Goal: Task Accomplishment & Management: Complete application form

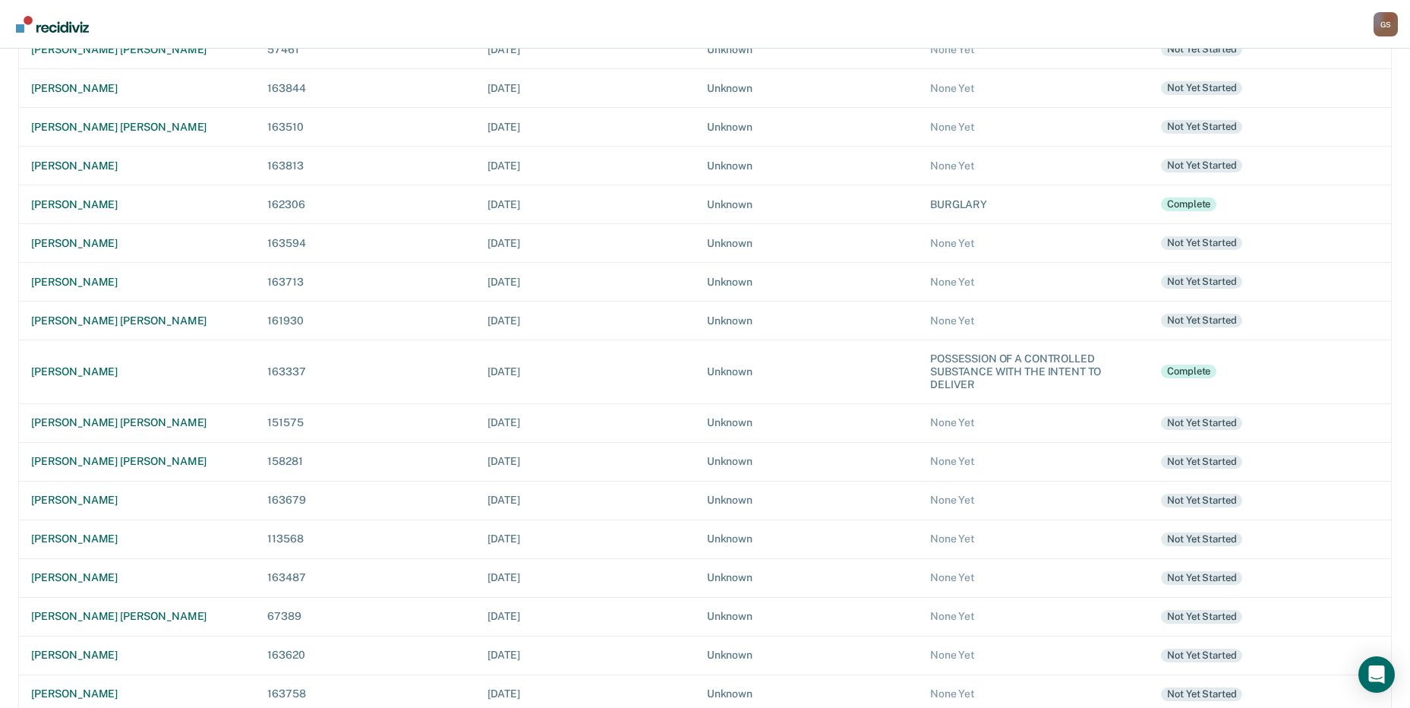
scroll to position [274, 0]
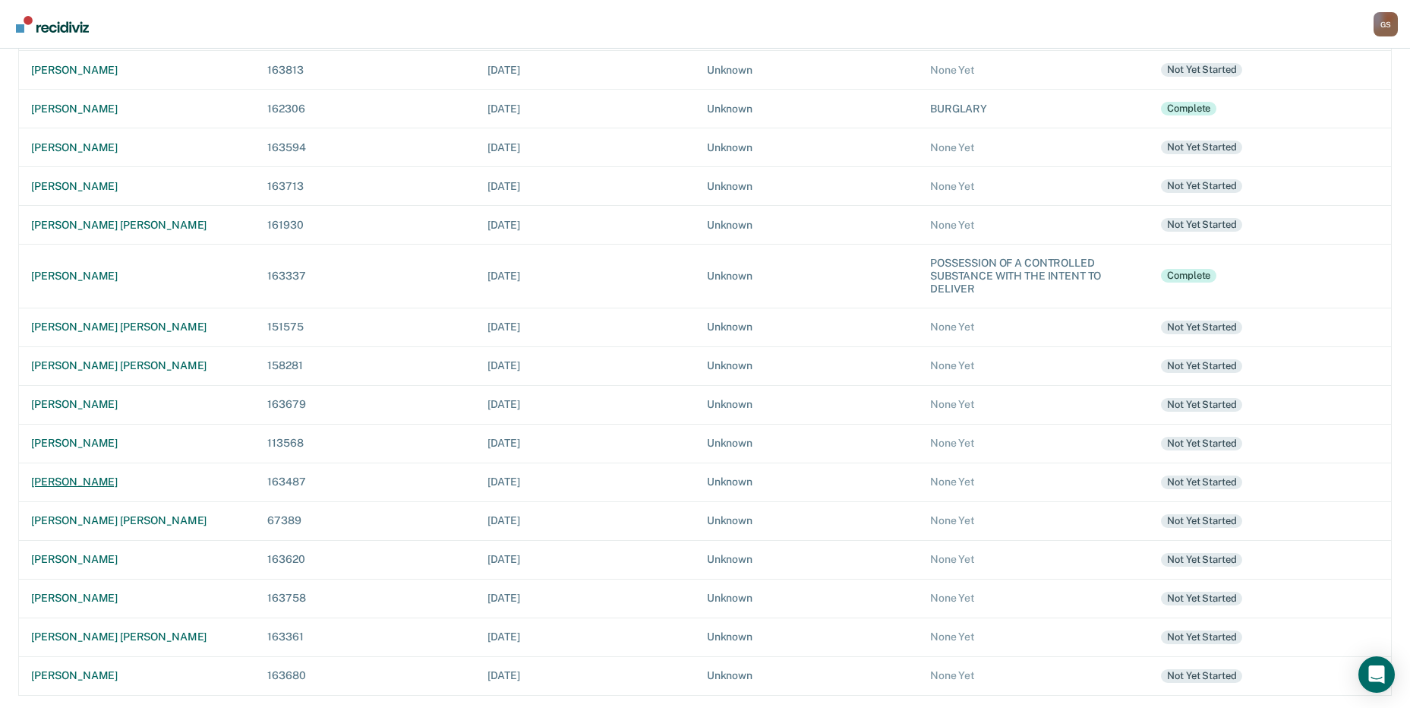
click at [74, 476] on div "[PERSON_NAME]" at bounding box center [137, 481] width 212 height 13
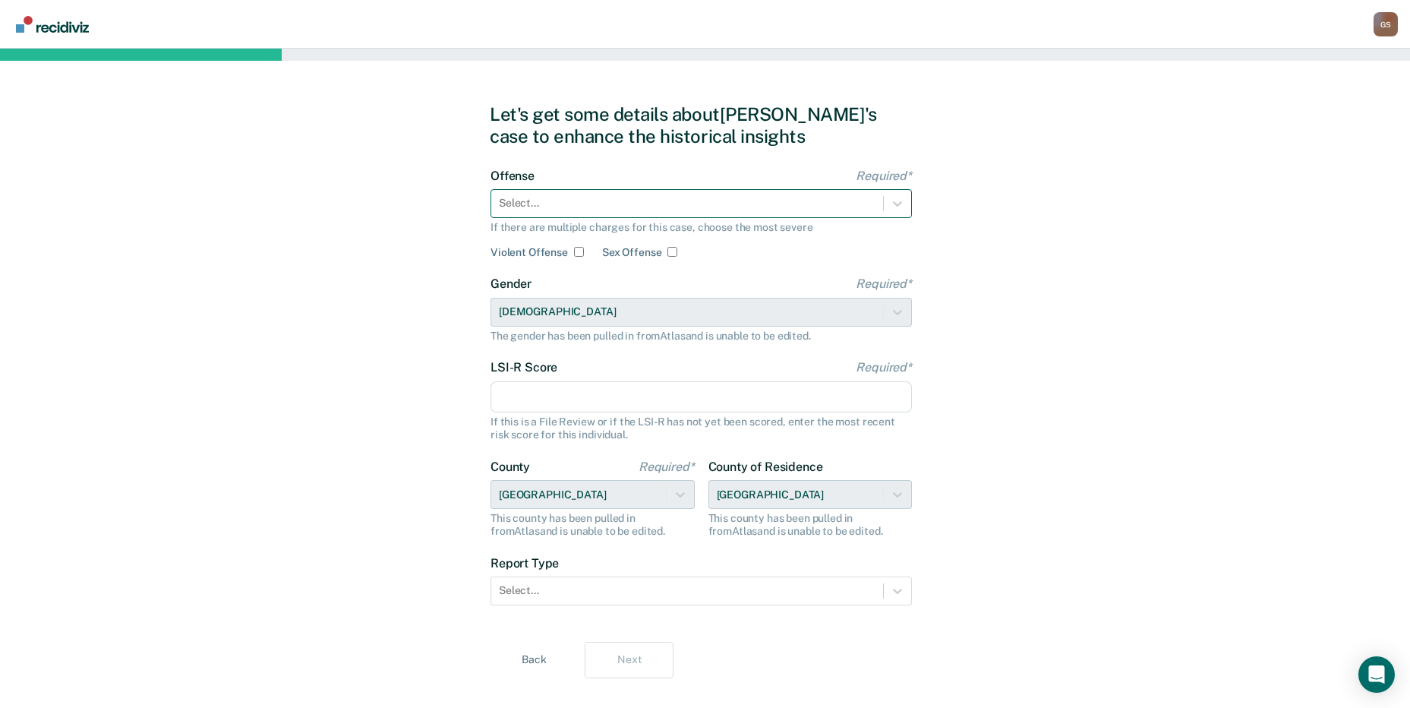
click at [564, 194] on div "Select..." at bounding box center [687, 203] width 392 height 22
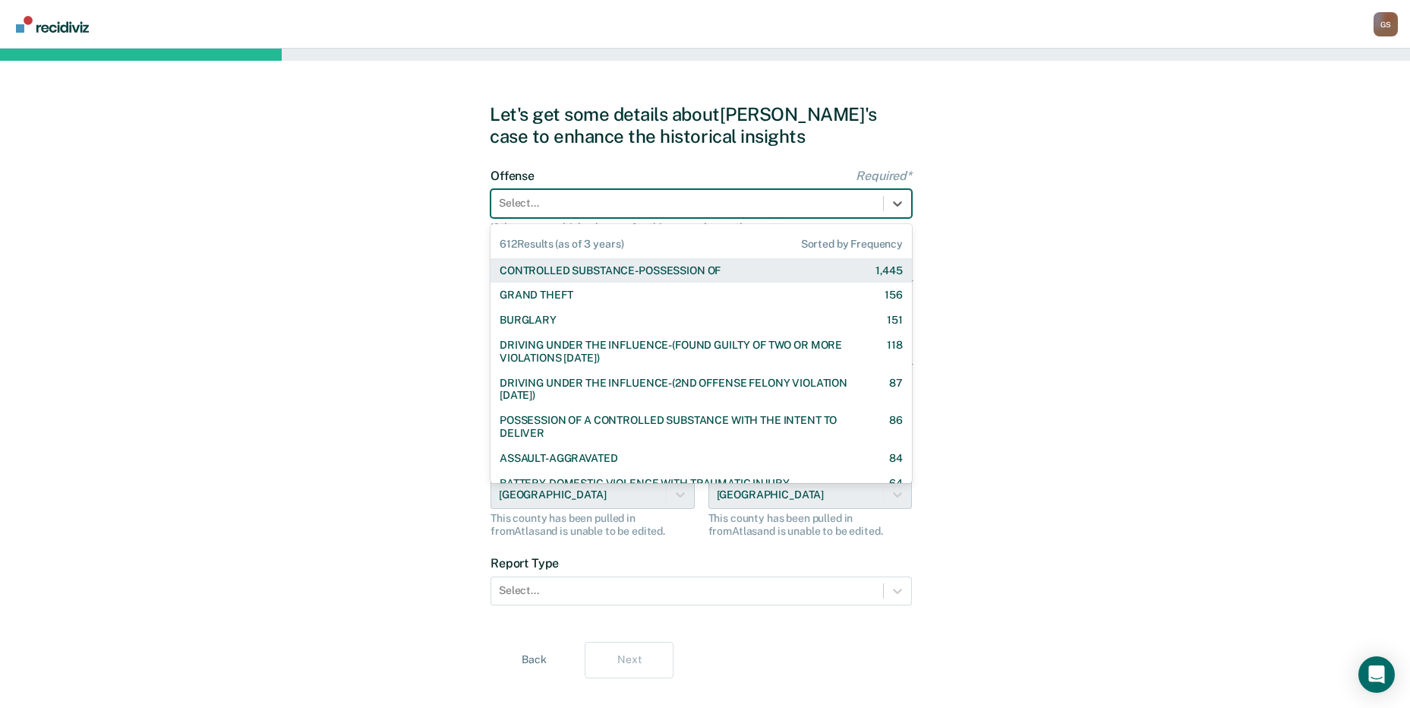
click at [531, 273] on div "CONTROLLED SUBSTANCE-POSSESSION OF" at bounding box center [610, 270] width 221 height 13
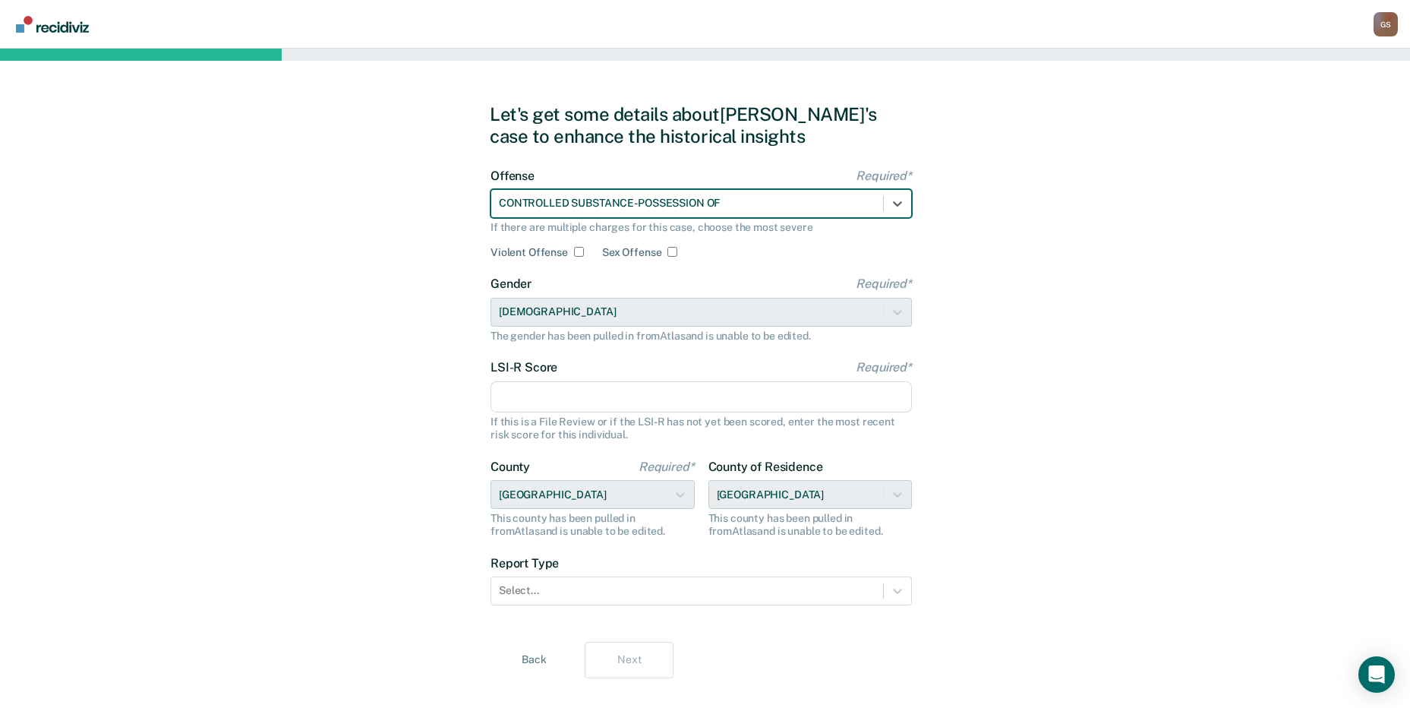
click at [535, 389] on input "LSI-R Score Required*" at bounding box center [702, 397] width 422 height 32
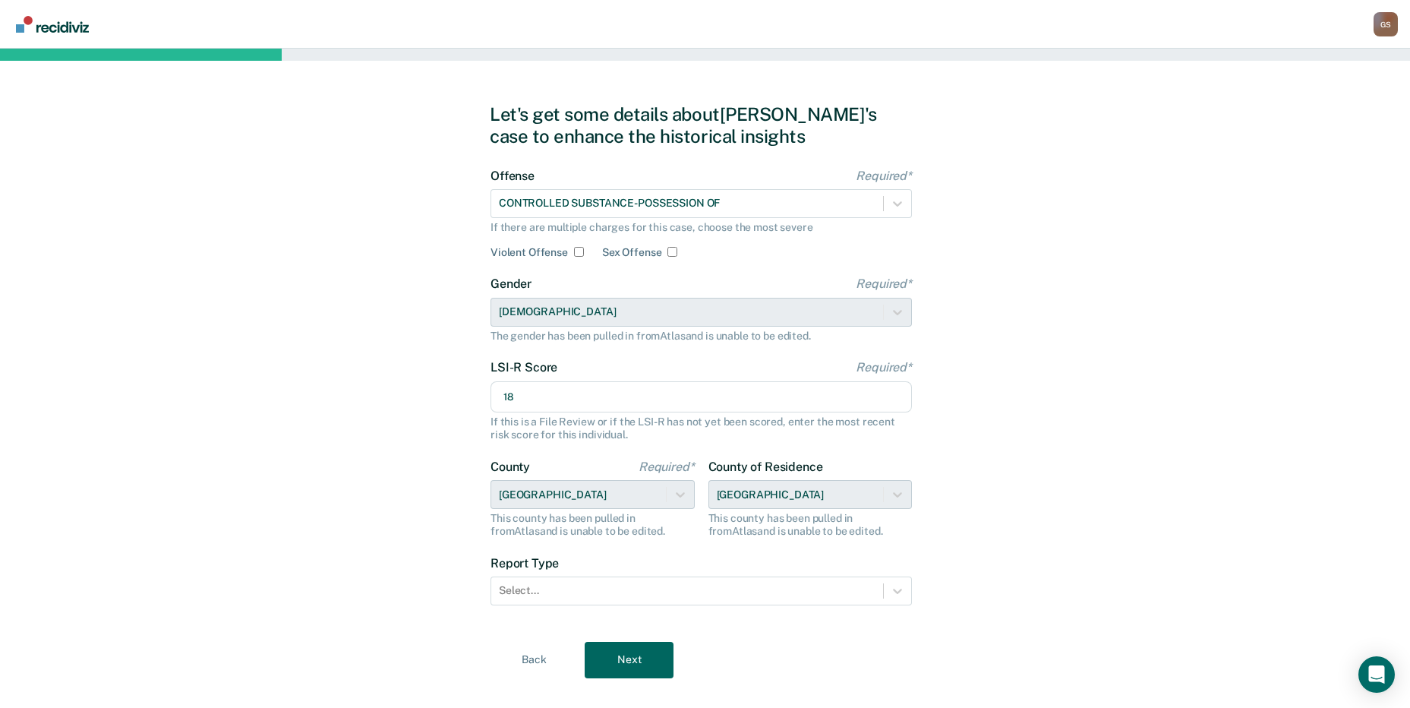
type input "18"
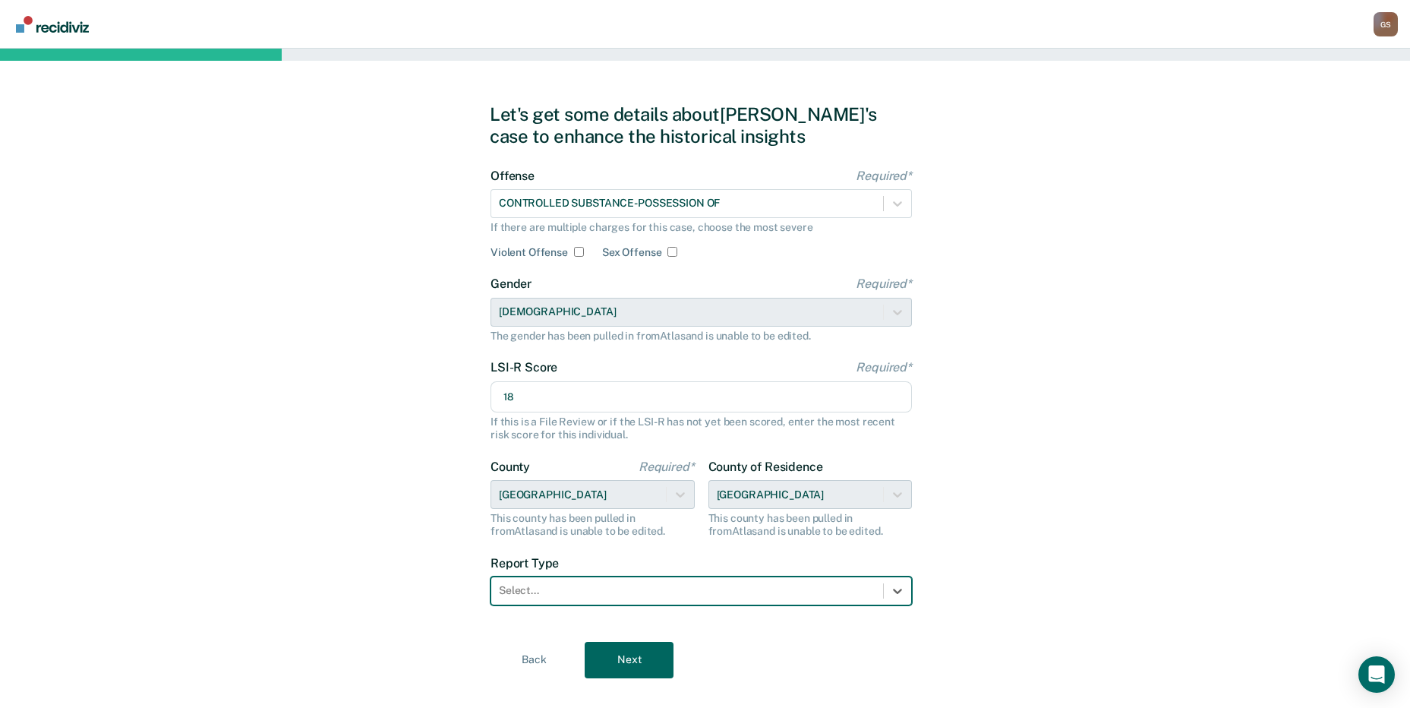
click at [537, 580] on div "Select..." at bounding box center [687, 591] width 392 height 22
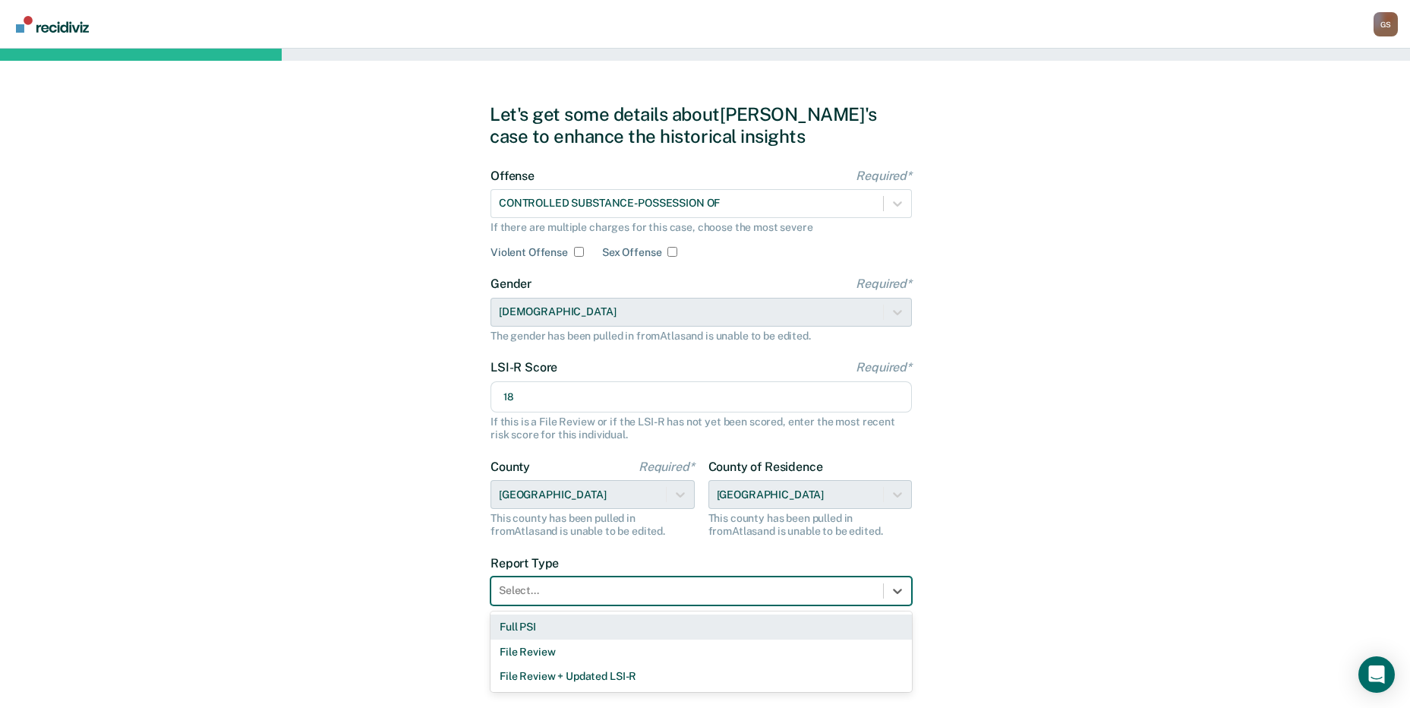
click at [509, 621] on div "Full PSI" at bounding box center [702, 626] width 422 height 25
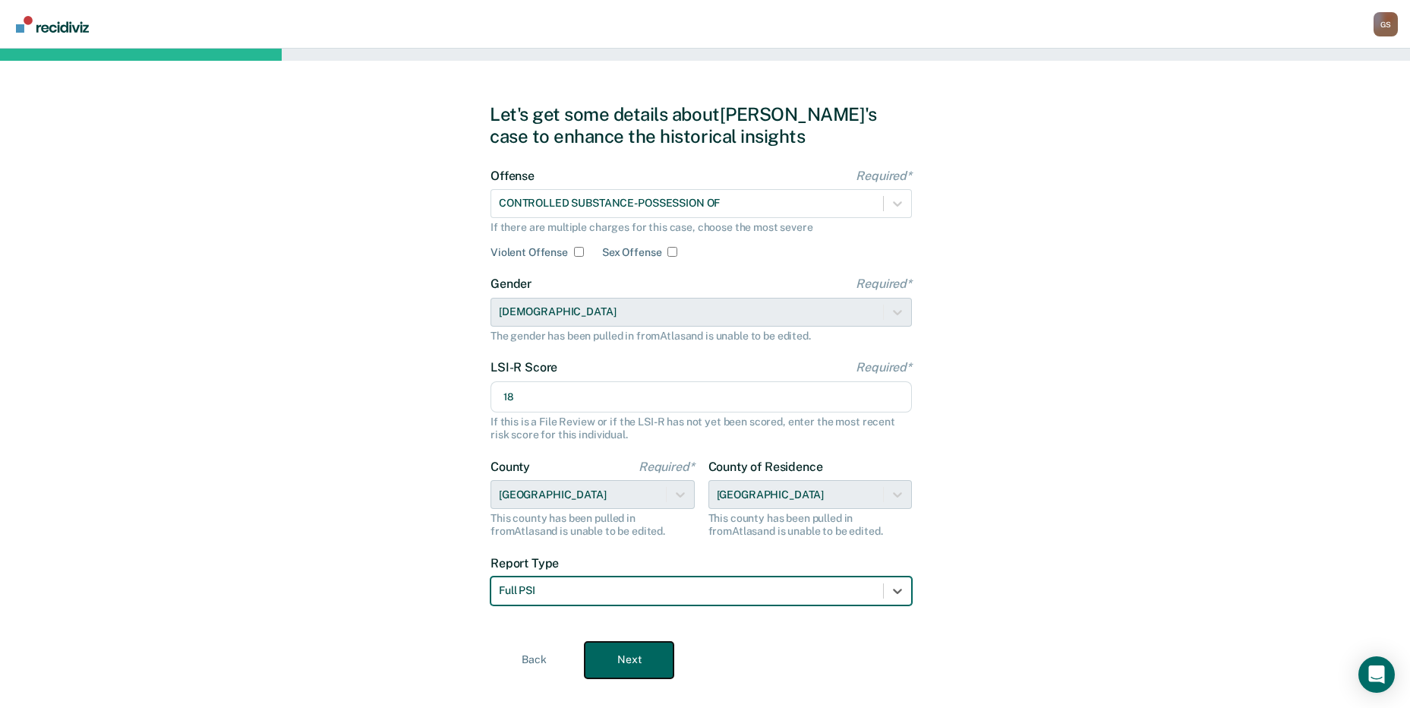
click at [639, 650] on button "Next" at bounding box center [629, 660] width 89 height 36
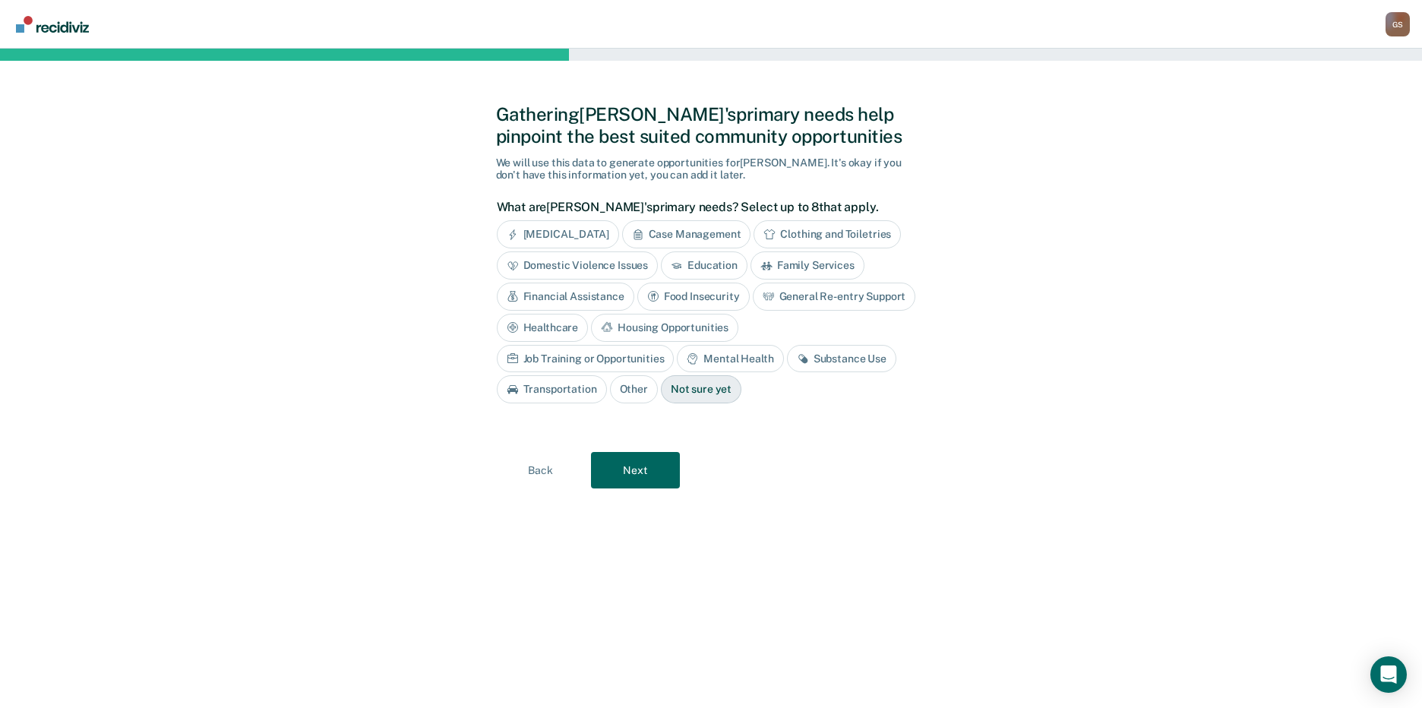
click at [652, 330] on div "Housing Opportunities" at bounding box center [664, 328] width 147 height 28
click at [652, 330] on div "Housing Opportunities" at bounding box center [673, 328] width 165 height 28
click at [787, 365] on div "Substance Use" at bounding box center [841, 359] width 109 height 28
click at [633, 479] on button "Next" at bounding box center [635, 470] width 89 height 36
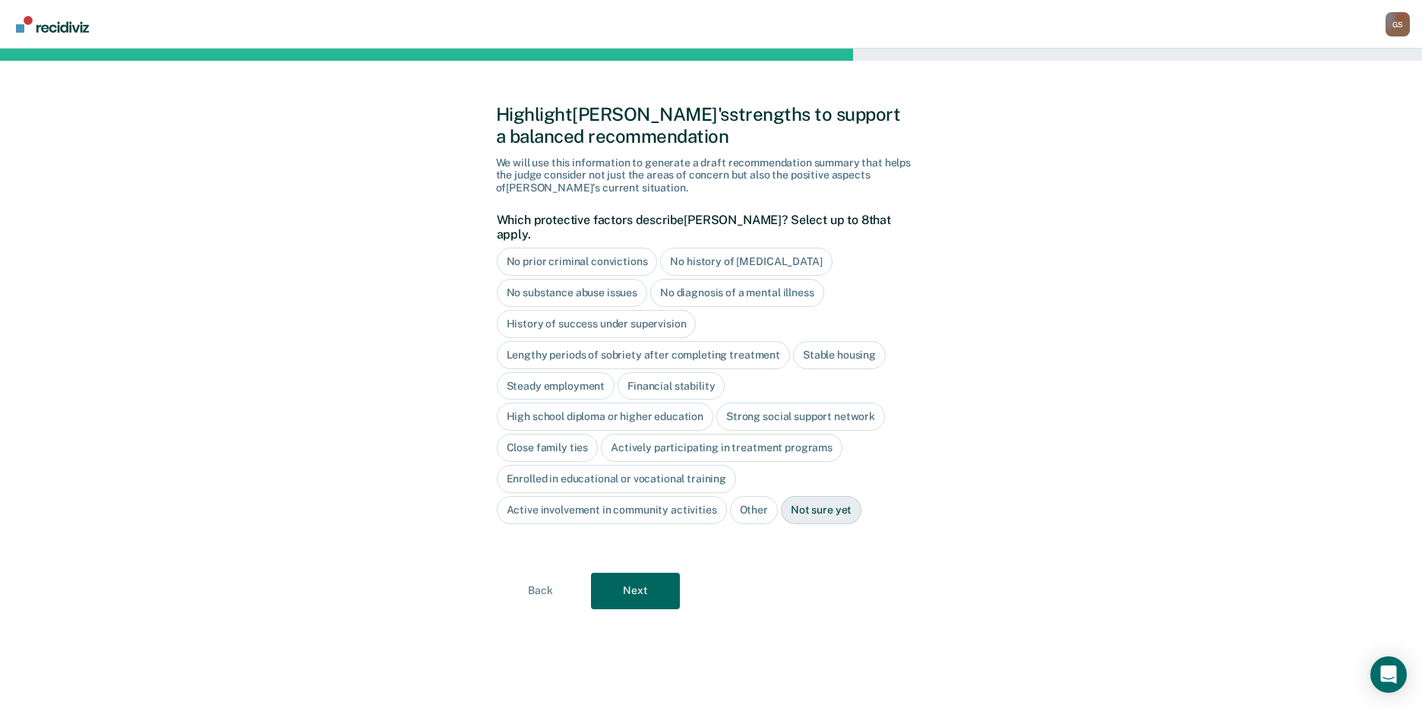
click at [727, 248] on div "No history of [MEDICAL_DATA]" at bounding box center [746, 262] width 172 height 28
click at [750, 279] on div "No diagnosis of a mental illness" at bounding box center [737, 293] width 174 height 28
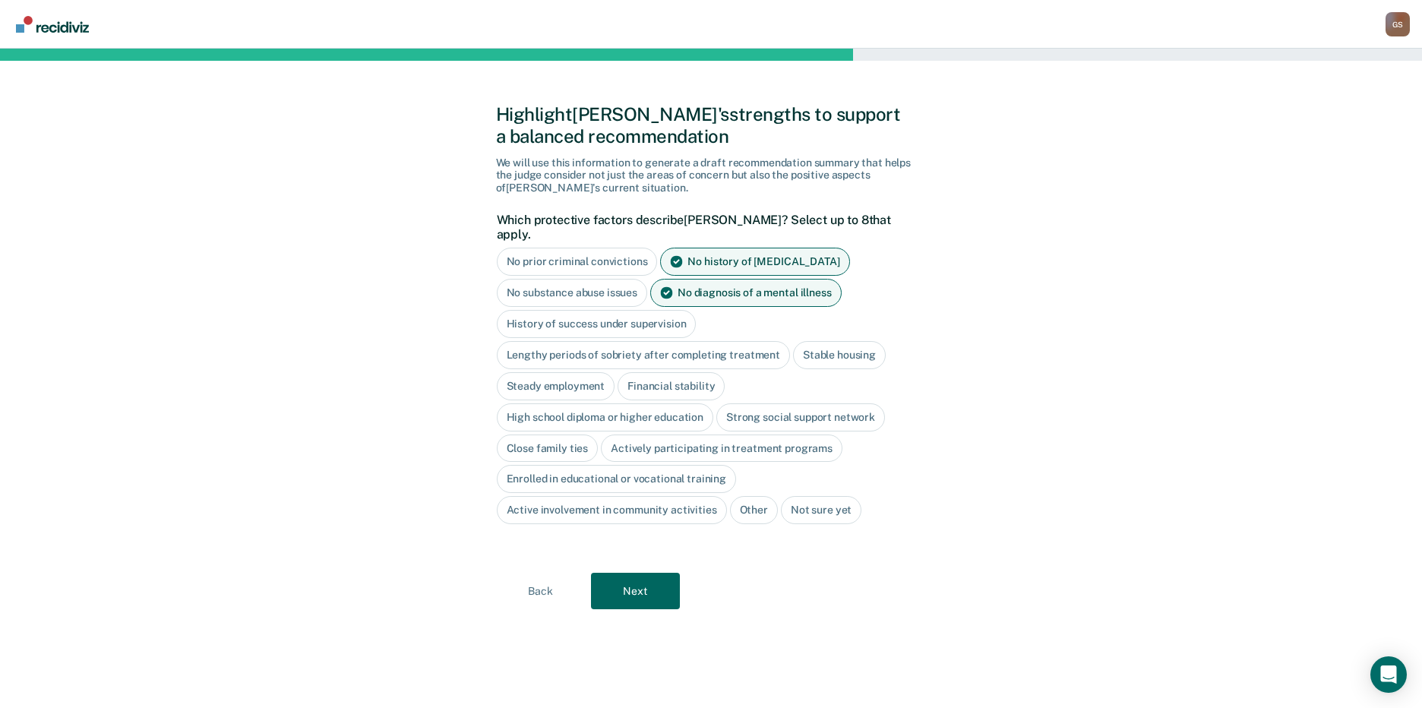
click at [630, 312] on div "History of success under supervision" at bounding box center [597, 324] width 200 height 28
click at [694, 372] on div "Financial stability" at bounding box center [670, 386] width 107 height 28
click at [558, 372] on div "Steady employment" at bounding box center [556, 386] width 118 height 28
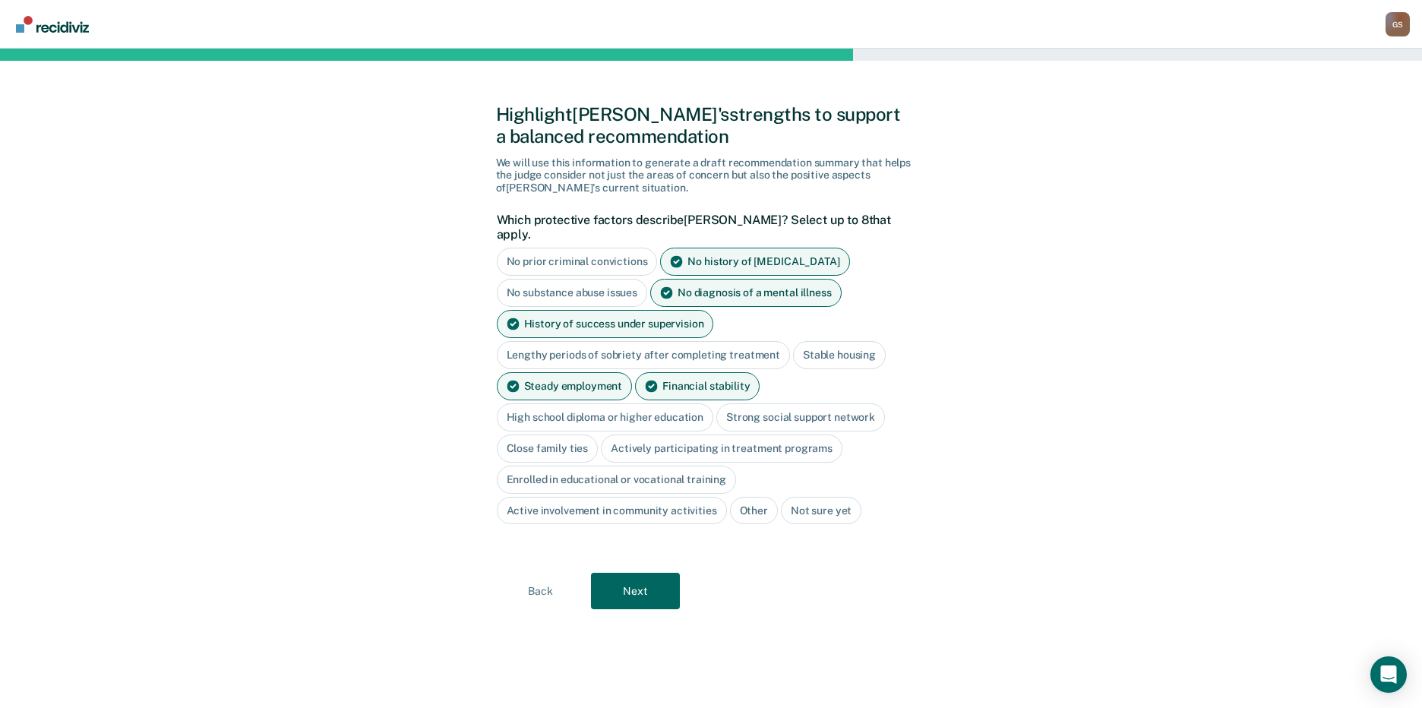
click at [603, 403] on div "High school diploma or higher education" at bounding box center [605, 417] width 217 height 28
click at [570, 434] on div "Close family ties" at bounding box center [548, 448] width 102 height 28
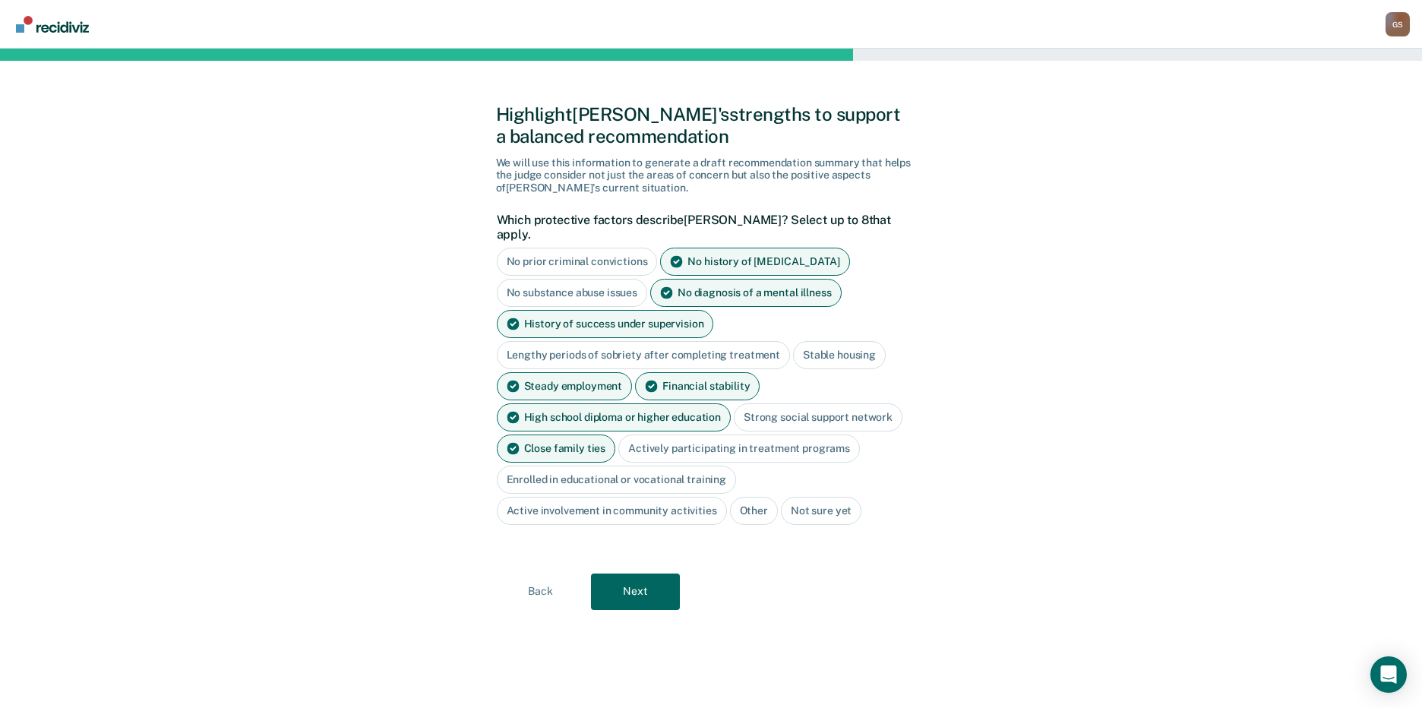
click at [605, 501] on div "Active involvement in community activities" at bounding box center [612, 511] width 230 height 28
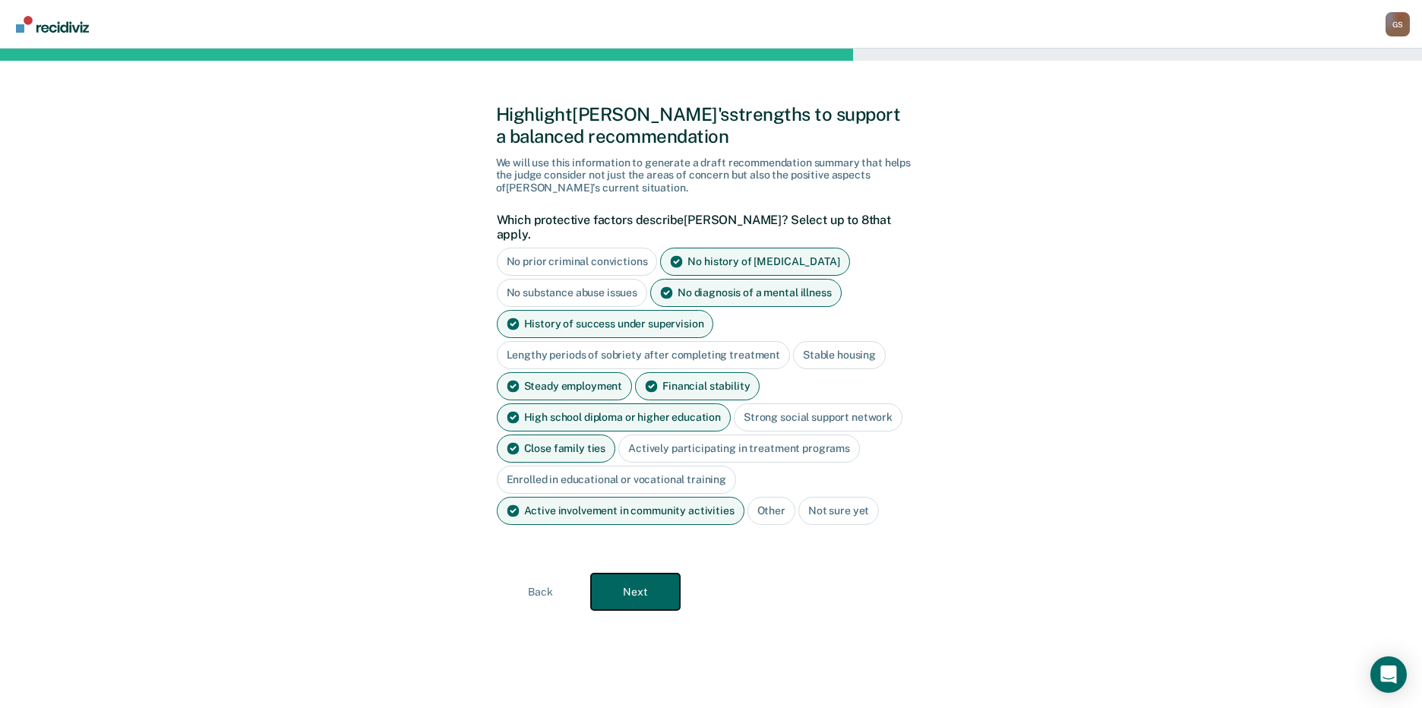
click at [629, 573] on button "Next" at bounding box center [635, 591] width 89 height 36
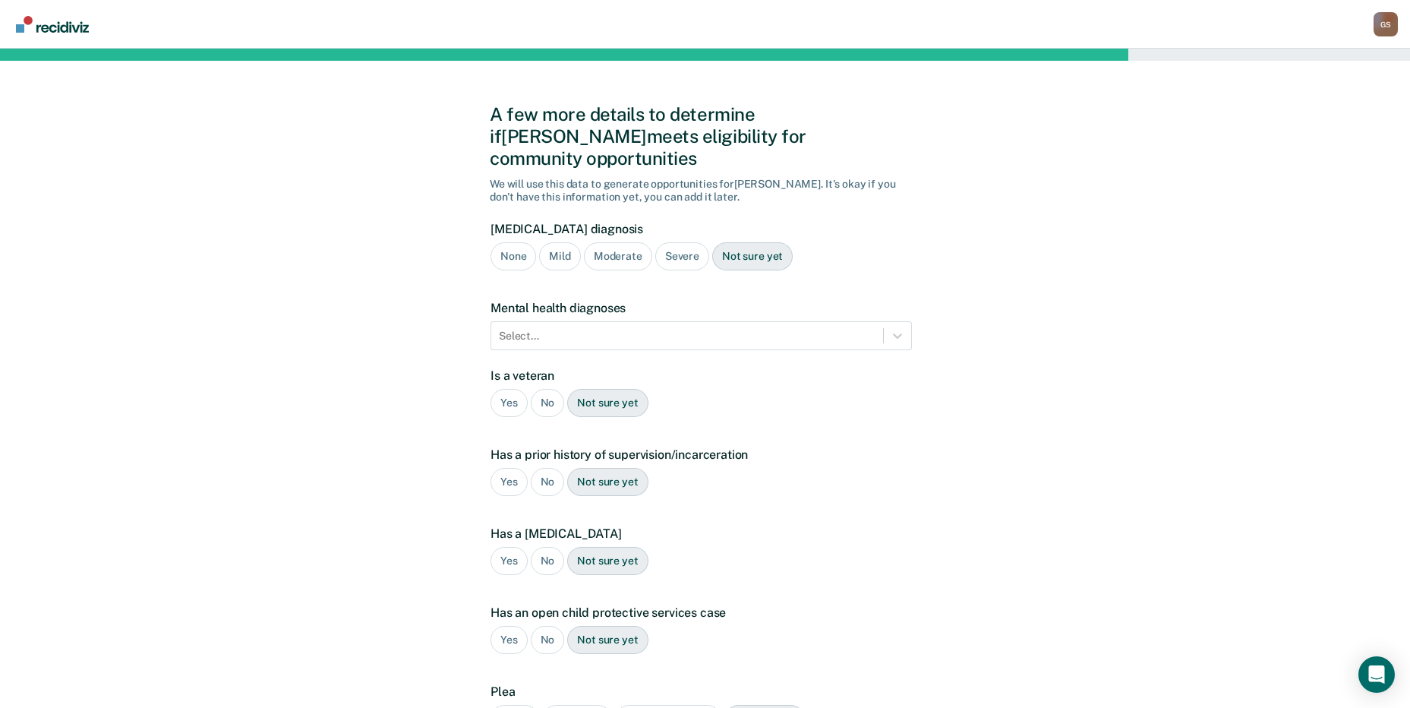
click at [546, 242] on div "Mild" at bounding box center [559, 256] width 41 height 28
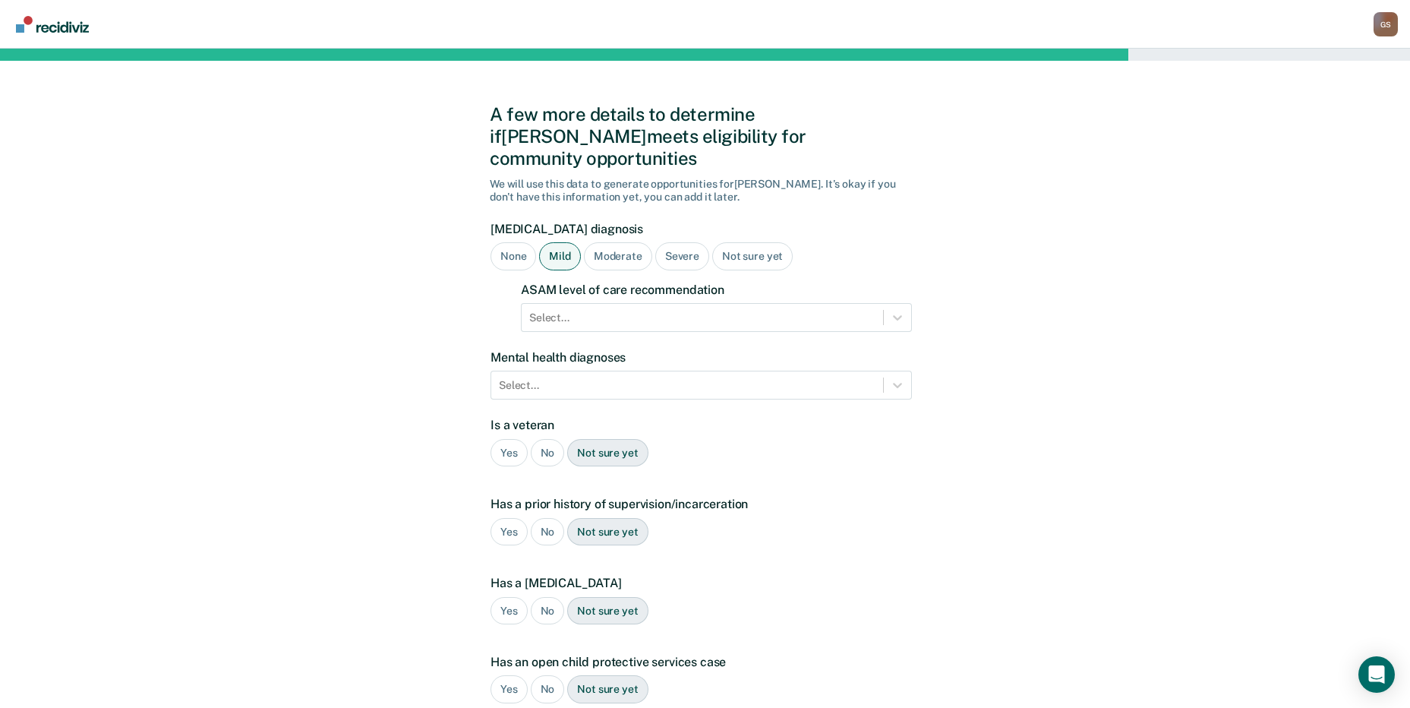
click at [546, 242] on div "Mild" at bounding box center [559, 256] width 41 height 28
click at [602, 309] on div "Select..." at bounding box center [716, 317] width 391 height 29
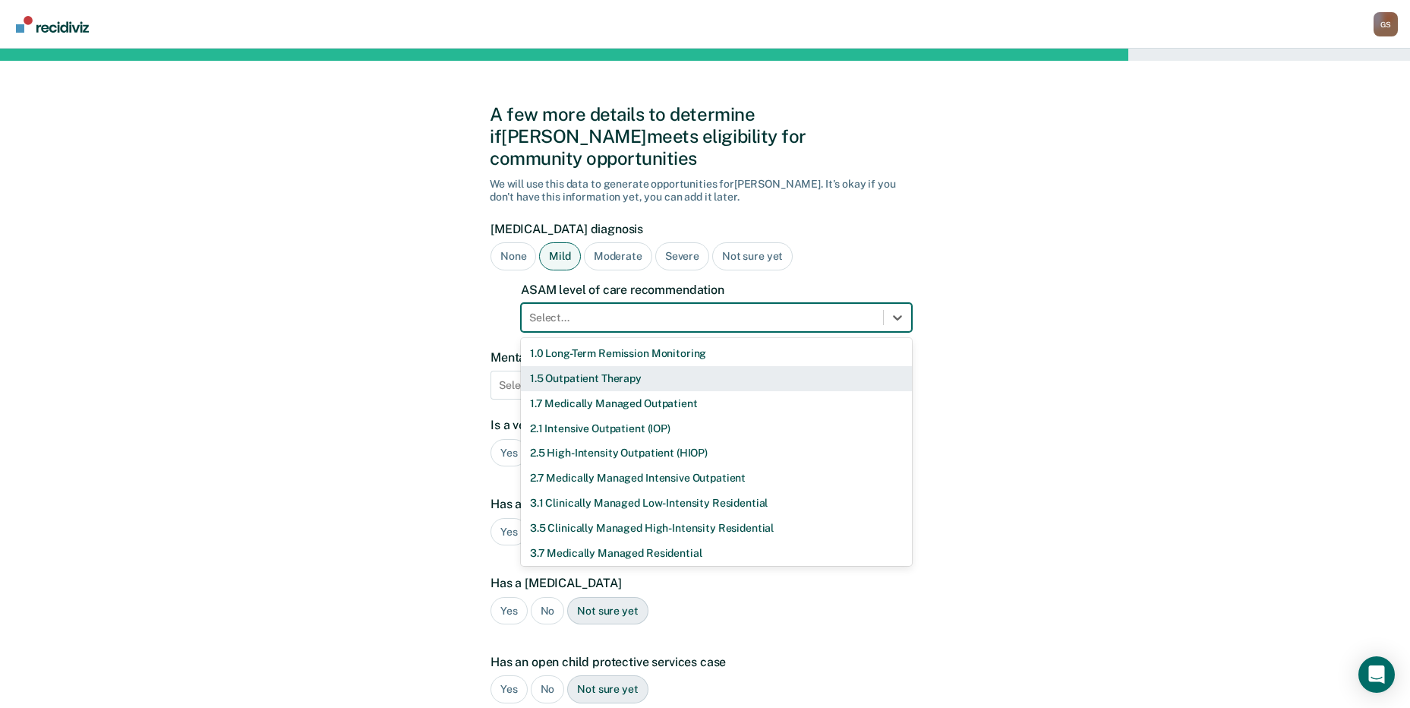
click at [570, 366] on div "1.5 Outpatient Therapy" at bounding box center [716, 378] width 391 height 25
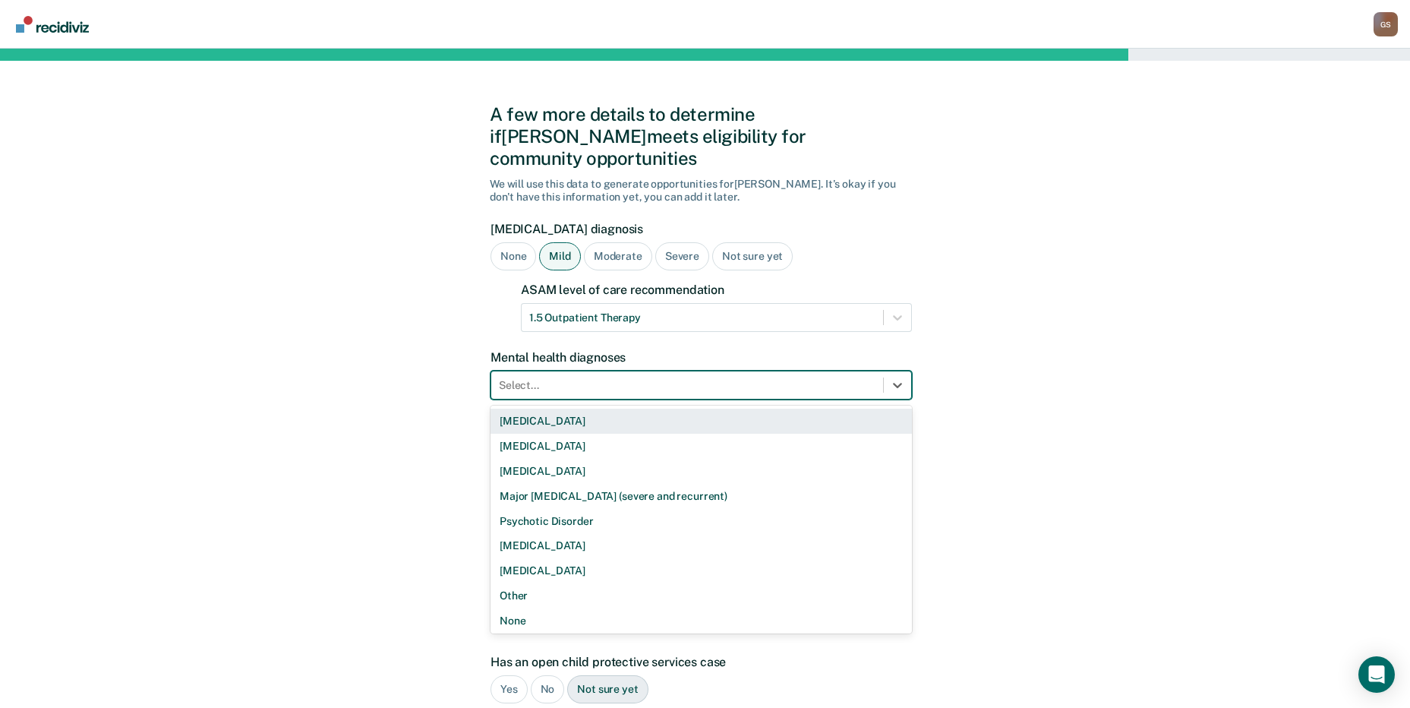
click at [570, 377] on div at bounding box center [687, 385] width 377 height 16
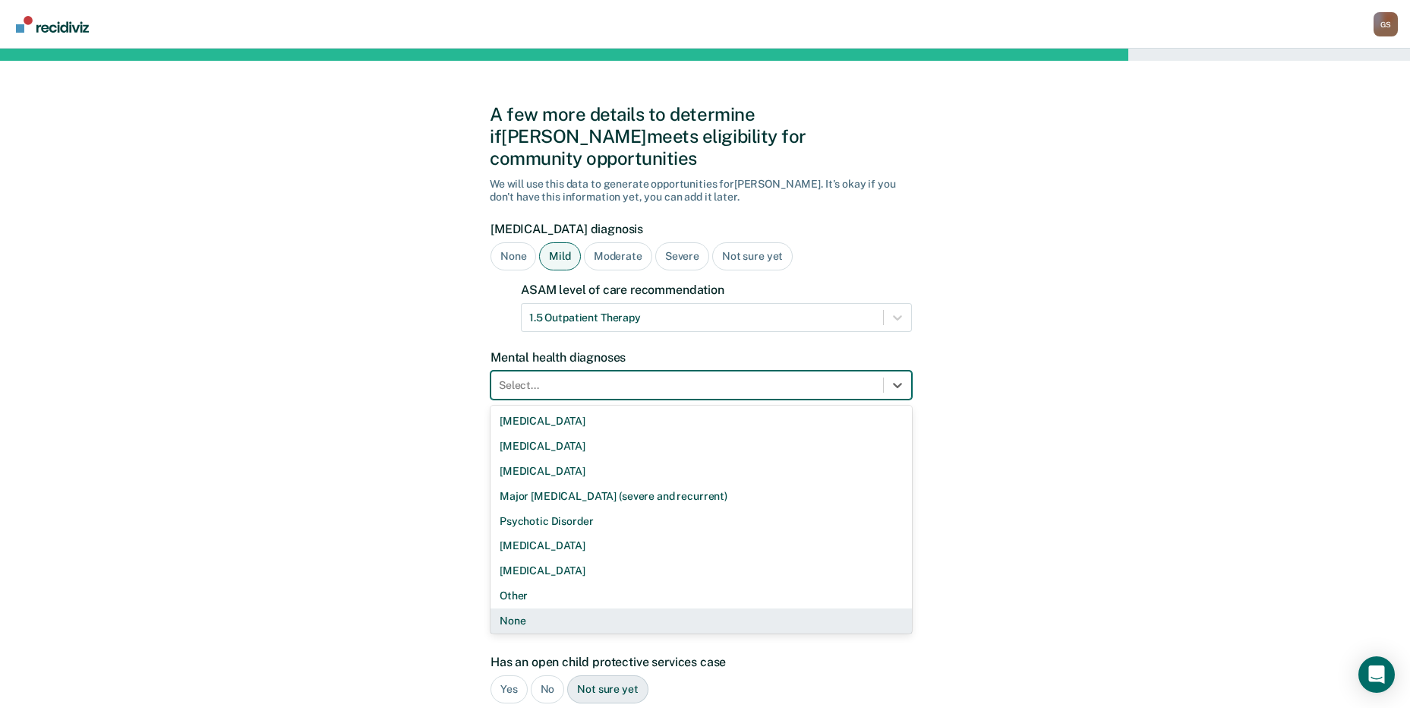
click at [513, 608] on div "None" at bounding box center [702, 620] width 422 height 25
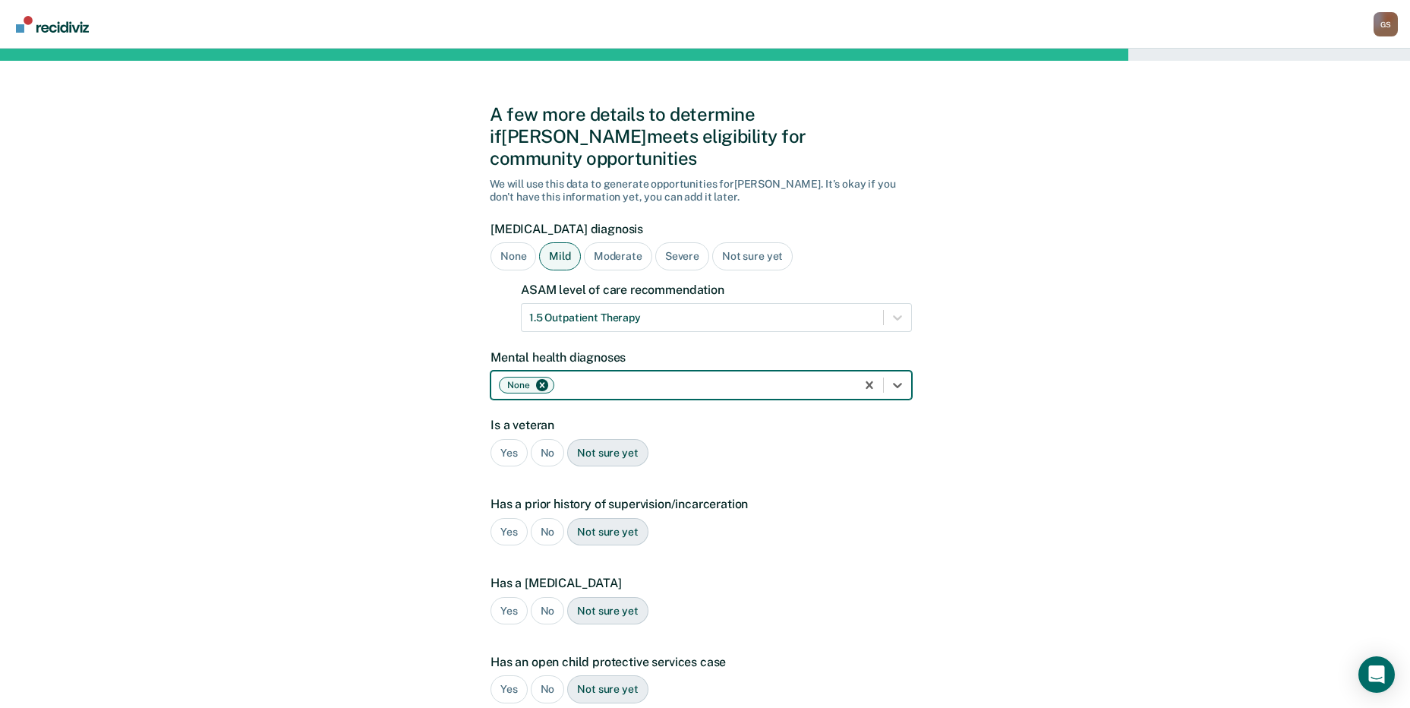
click at [542, 439] on div "No" at bounding box center [548, 453] width 34 height 28
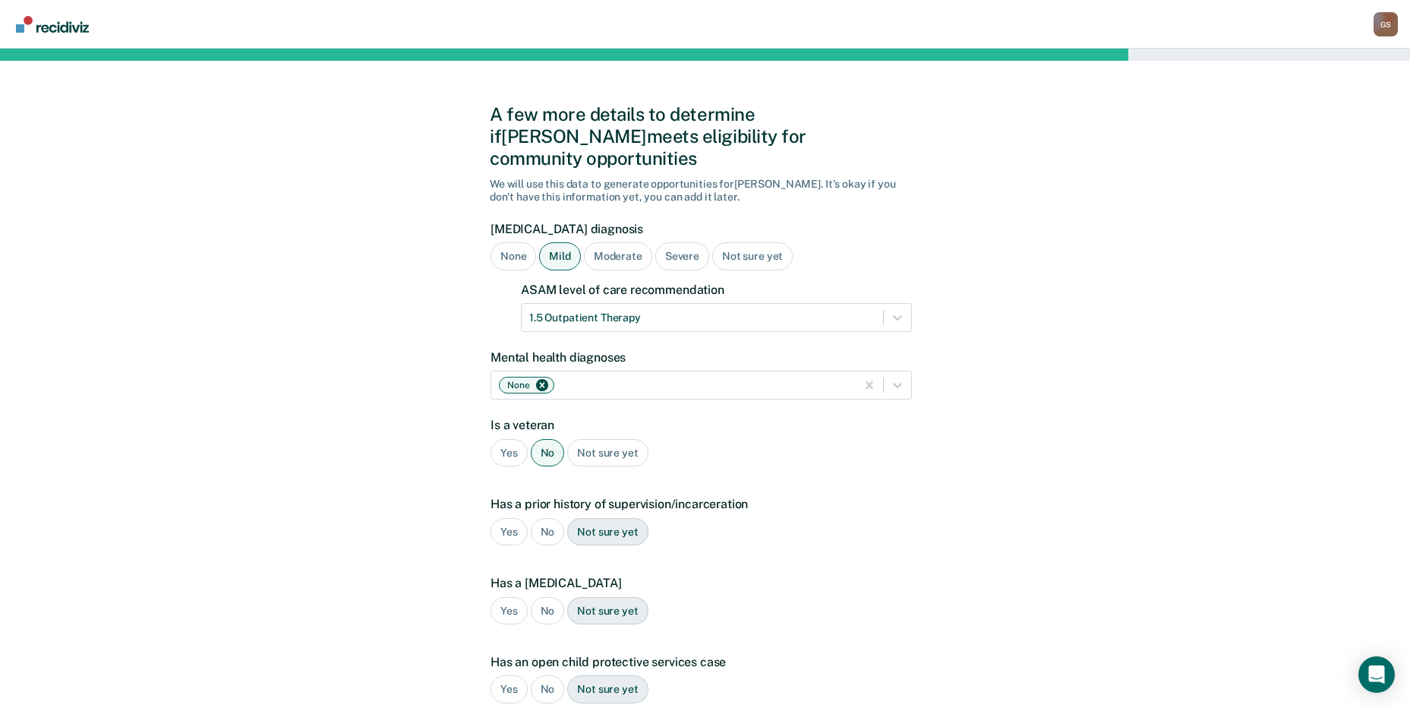
click at [507, 518] on div "Yes" at bounding box center [509, 532] width 37 height 28
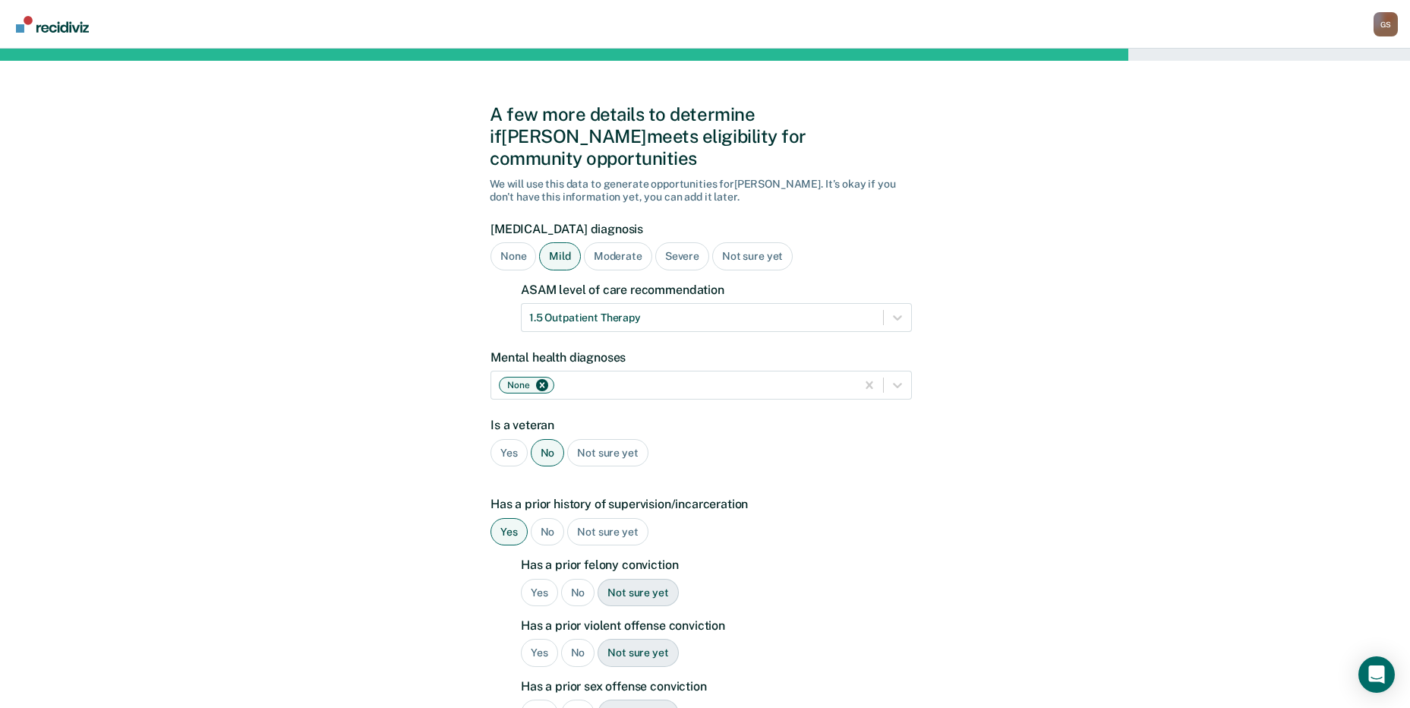
click at [574, 579] on div "No" at bounding box center [578, 593] width 34 height 28
drag, startPoint x: 574, startPoint y: 574, endPoint x: 569, endPoint y: 632, distance: 58.0
click at [569, 639] on div "No" at bounding box center [578, 653] width 34 height 28
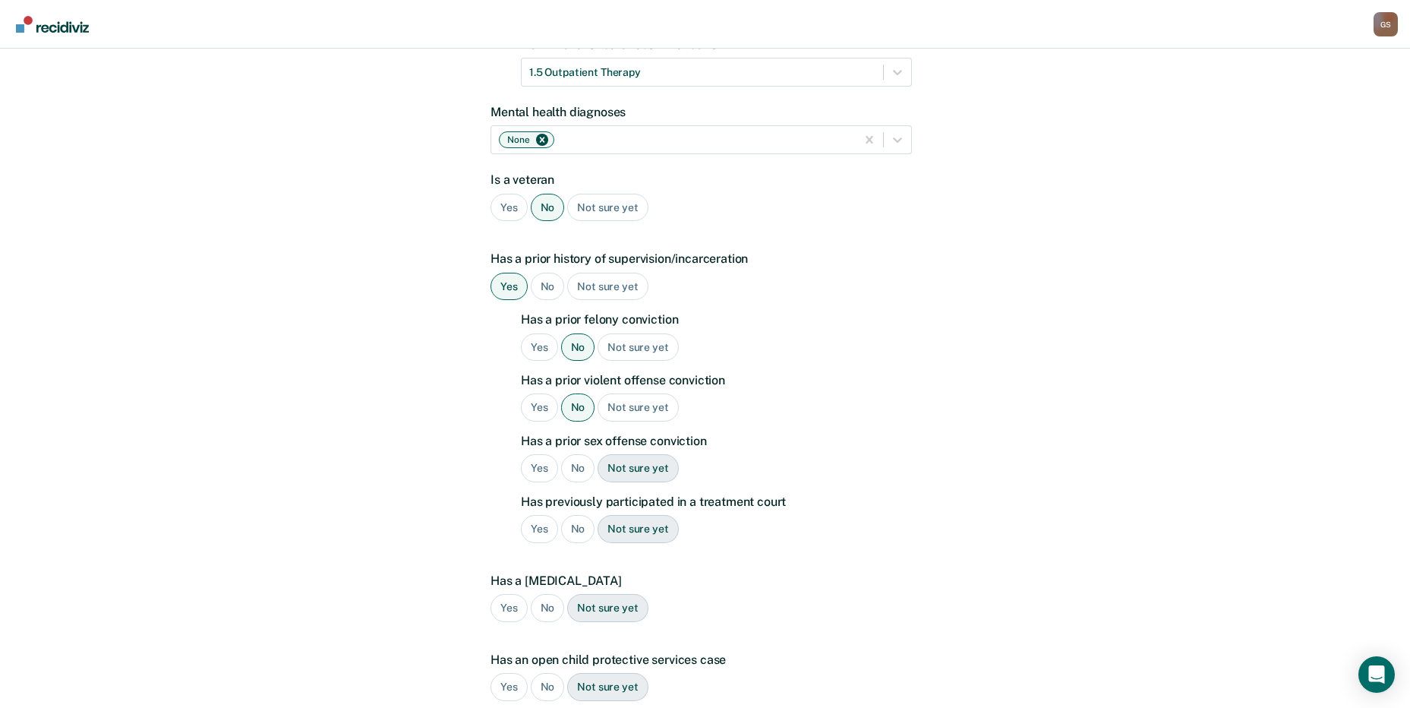
scroll to position [254, 0]
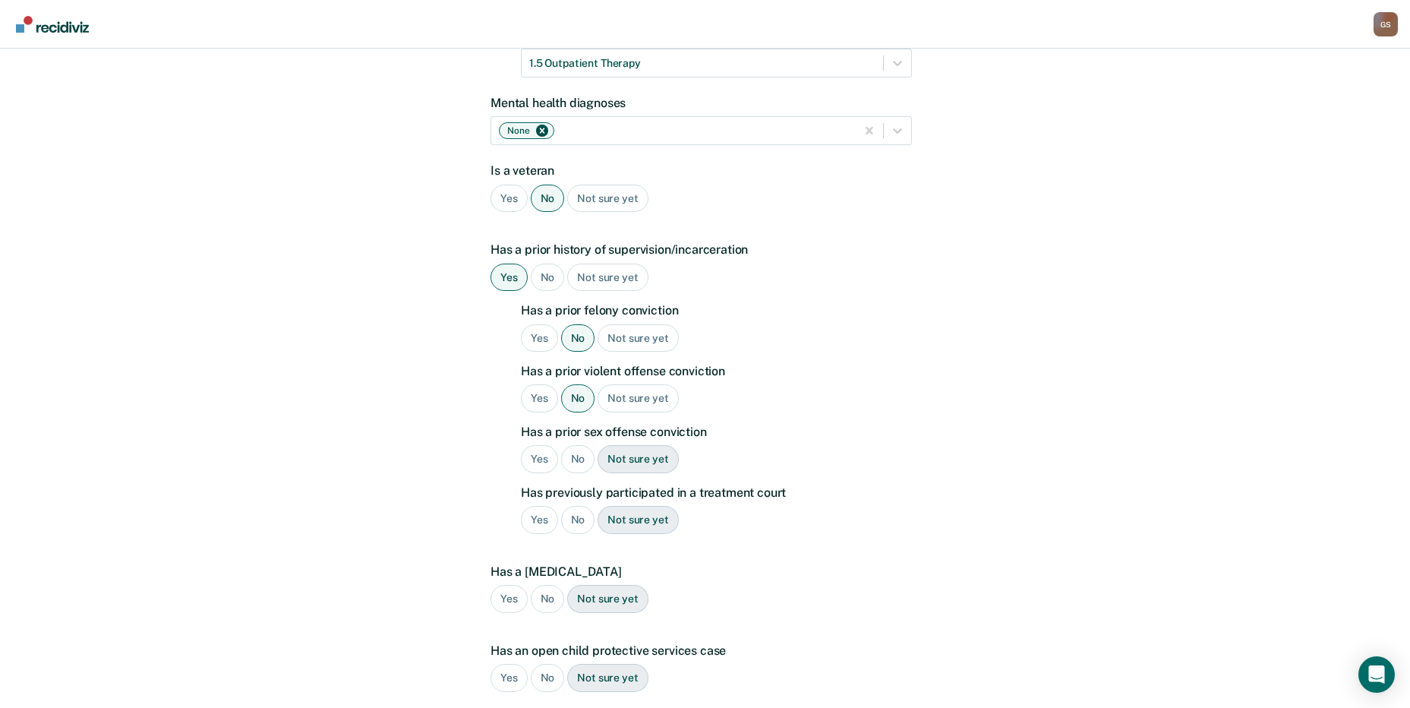
click at [576, 445] on div "No" at bounding box center [578, 459] width 34 height 28
click at [575, 506] on div "No" at bounding box center [578, 520] width 34 height 28
click at [541, 585] on div "No" at bounding box center [548, 599] width 34 height 28
click at [545, 664] on div "No" at bounding box center [548, 678] width 34 height 28
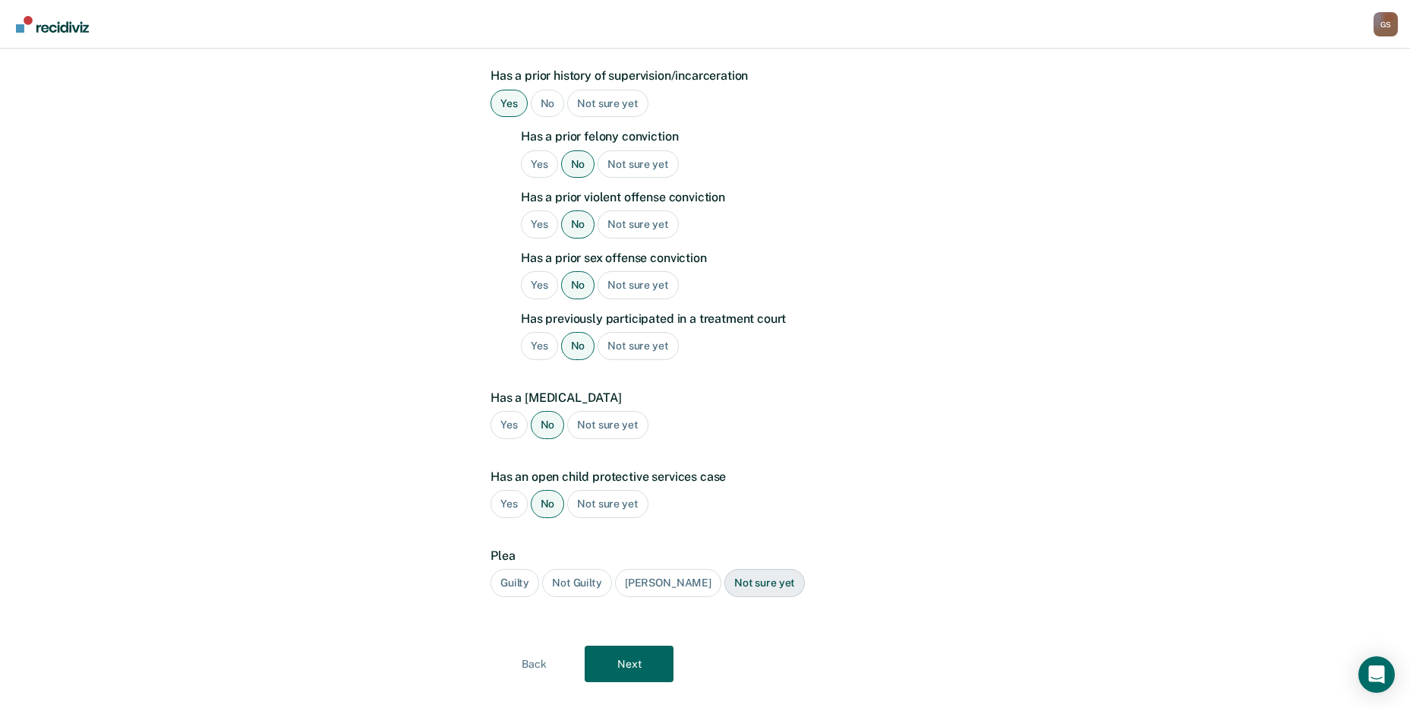
scroll to position [435, 0]
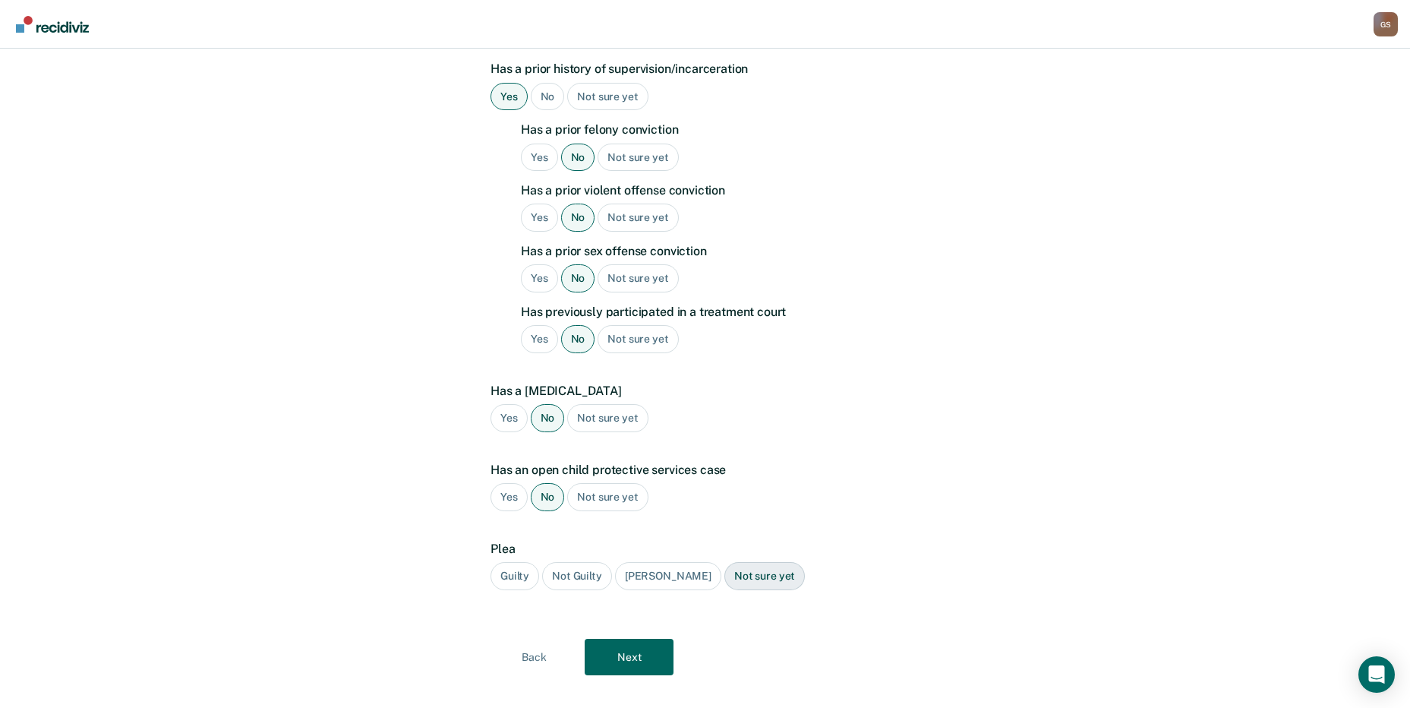
click at [514, 562] on div "Guilty" at bounding box center [515, 576] width 49 height 28
click at [628, 639] on button "Next" at bounding box center [629, 657] width 89 height 36
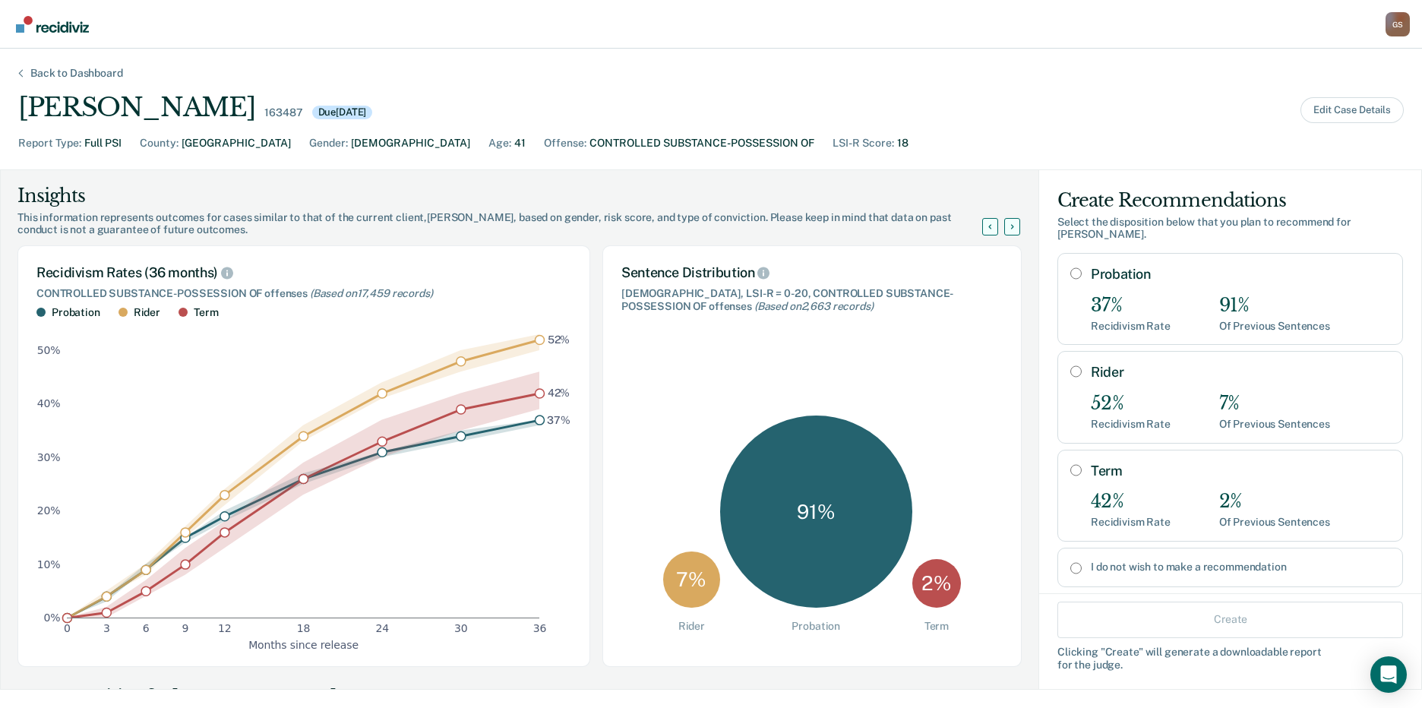
click at [1253, 295] on div "91%" at bounding box center [1274, 306] width 111 height 22
radio input "true"
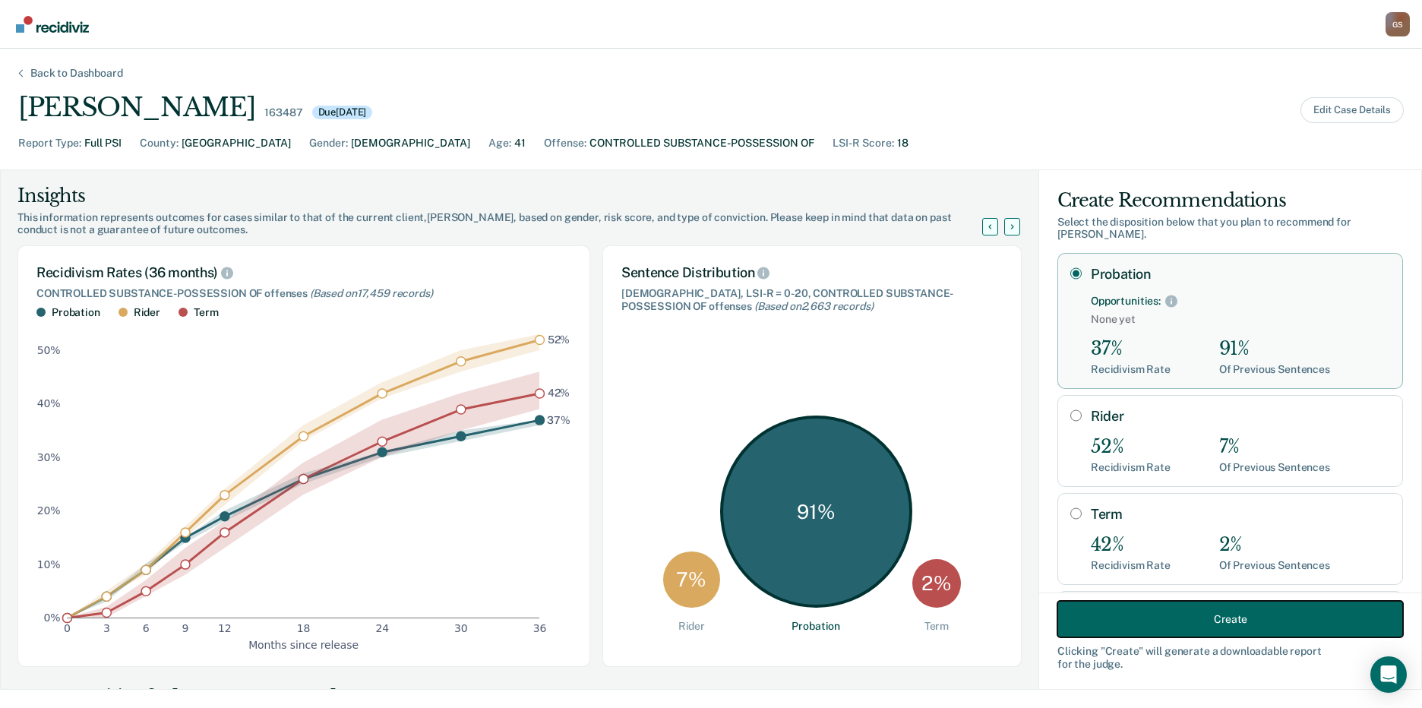
click at [1173, 627] on button "Create" at bounding box center [1230, 619] width 346 height 36
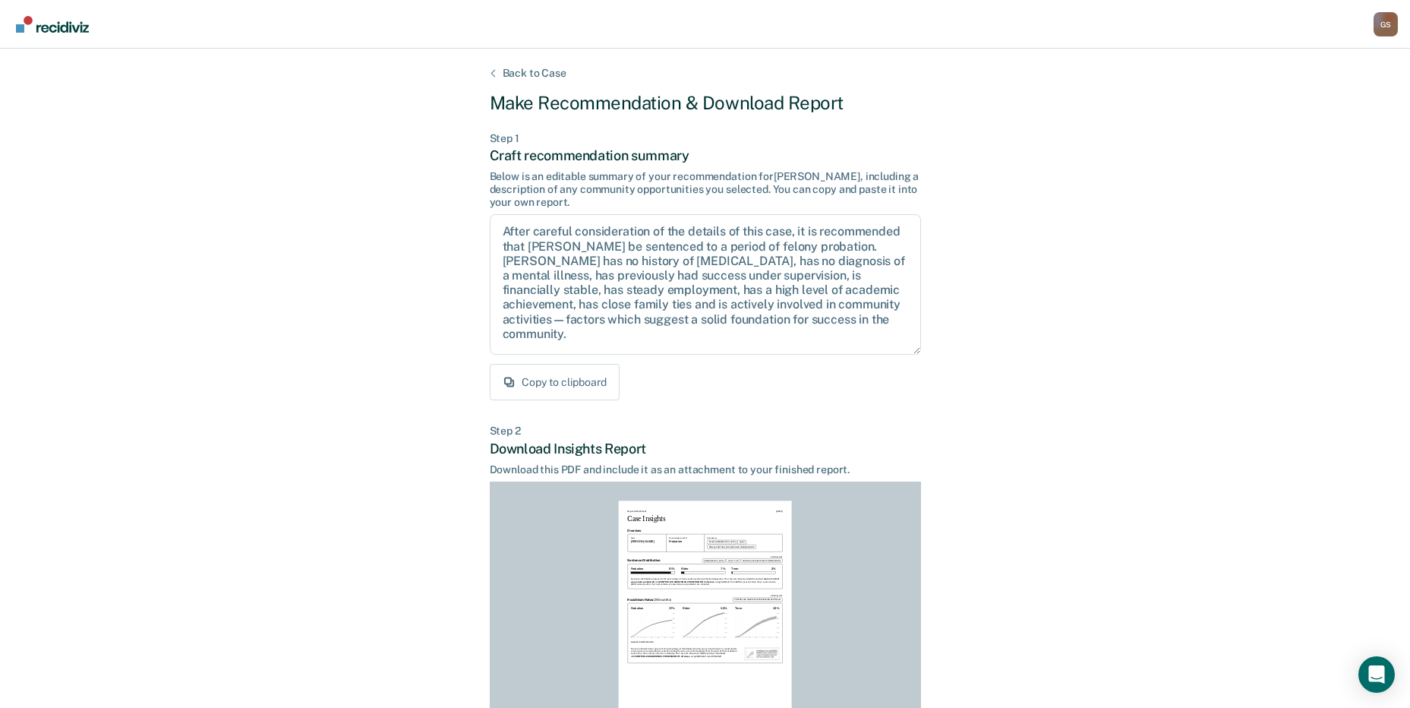
scroll to position [158, 0]
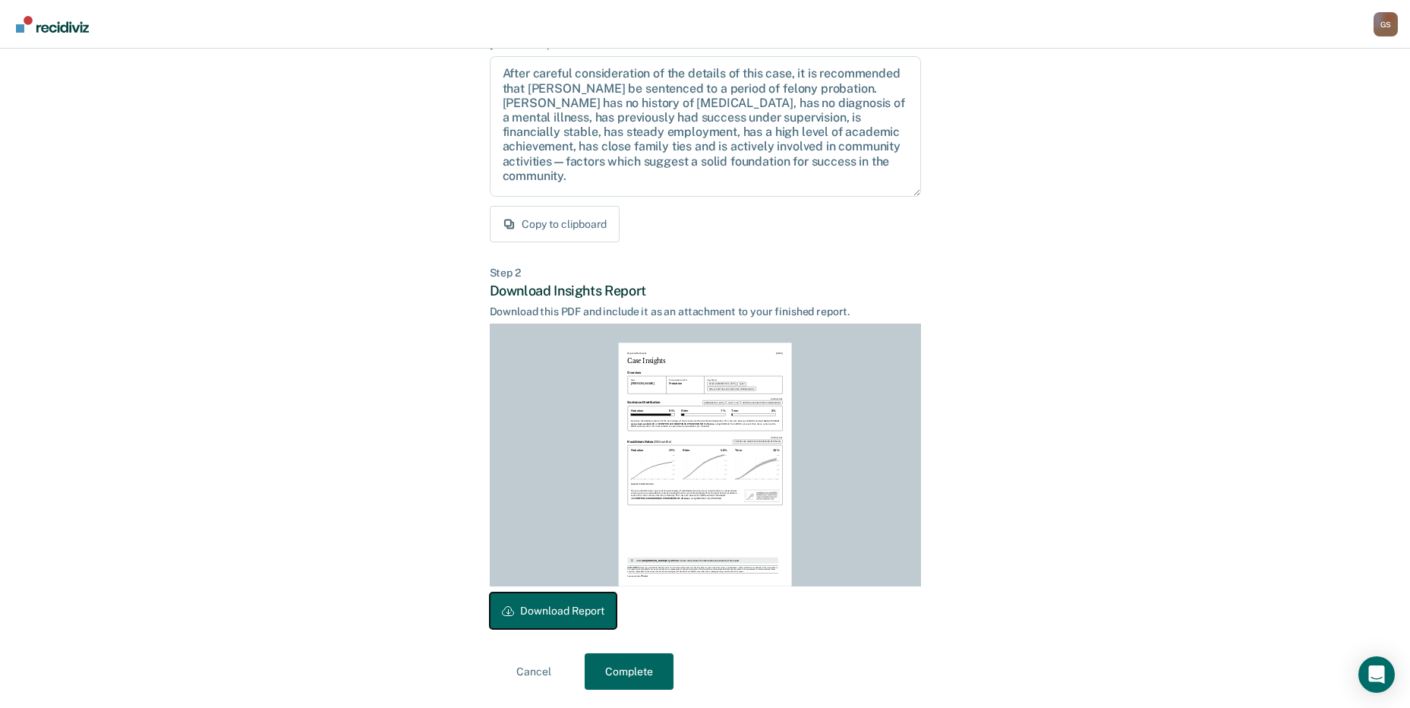
click at [552, 604] on button "Download Report" at bounding box center [553, 610] width 127 height 36
click at [551, 226] on button "Copy to clipboard" at bounding box center [555, 224] width 130 height 36
click at [631, 670] on button "Complete" at bounding box center [629, 671] width 89 height 36
